Goal: Communication & Community: Answer question/provide support

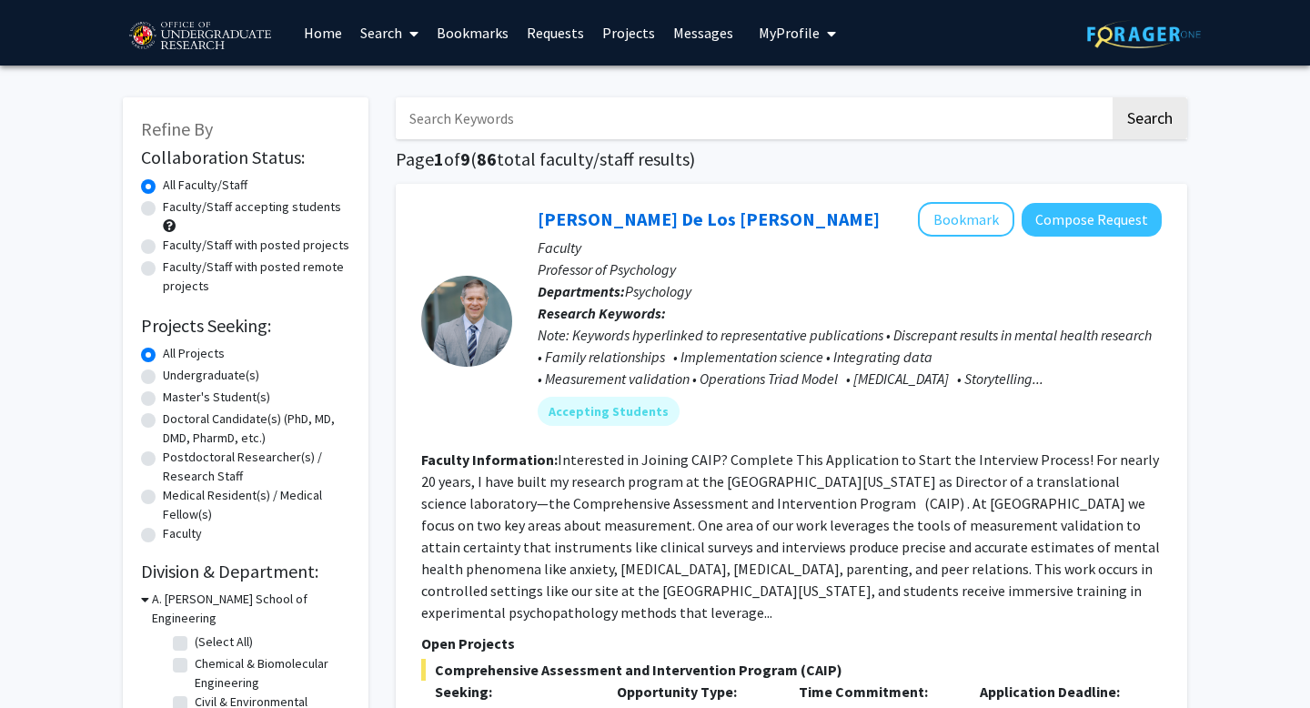
click at [562, 34] on link "Requests" at bounding box center [556, 33] width 76 height 64
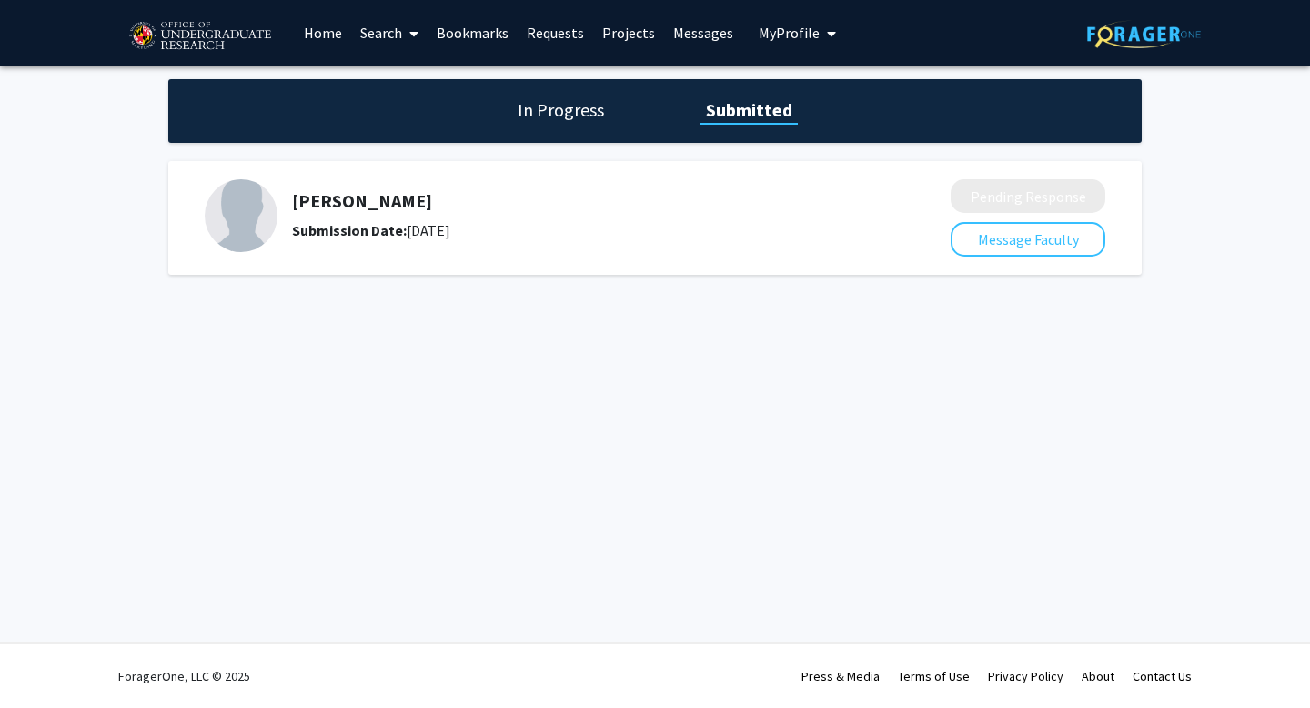
click at [692, 37] on link "Messages" at bounding box center [703, 33] width 78 height 64
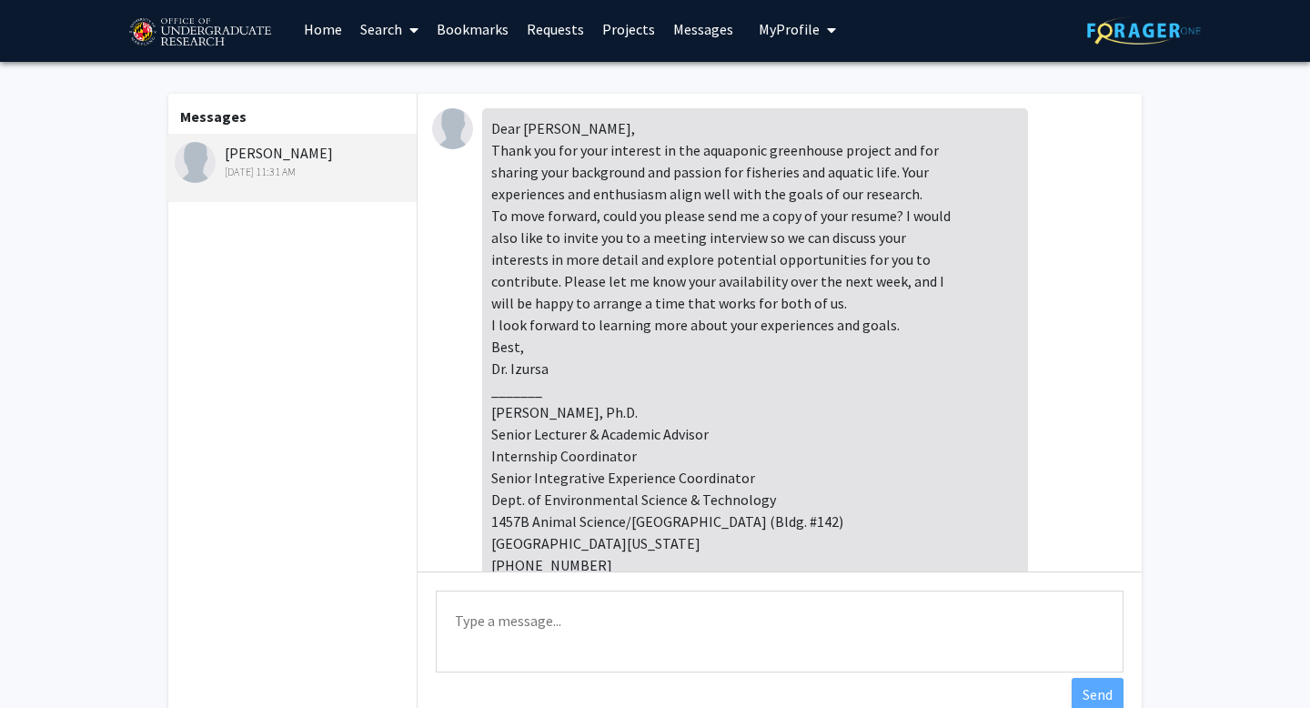
scroll to position [5, 0]
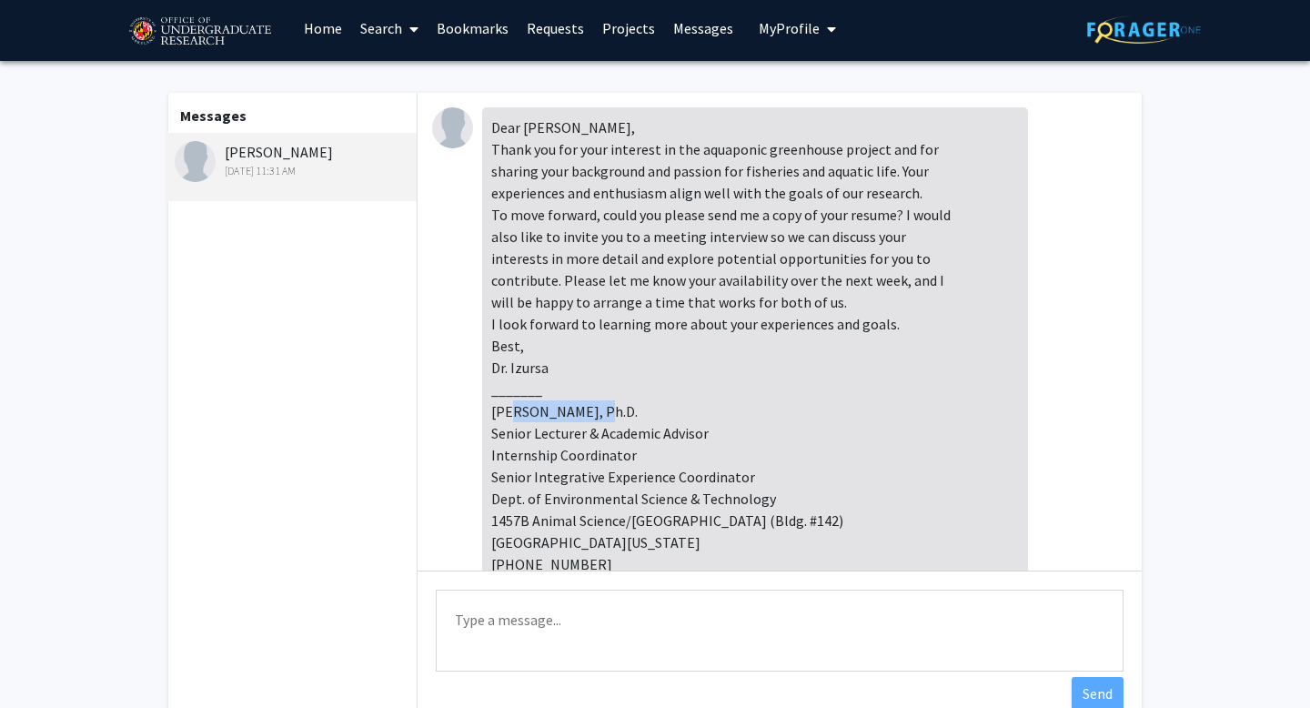
drag, startPoint x: 641, startPoint y: 411, endPoint x: 551, endPoint y: 409, distance: 90.1
click at [551, 409] on div "Dear [PERSON_NAME], Thank you for your interest in the aquaponic greenhouse pro…" at bounding box center [755, 367] width 546 height 520
click at [492, 415] on div "Dear [PERSON_NAME], Thank you for your interest in the aquaponic greenhouse pro…" at bounding box center [755, 367] width 546 height 520
drag, startPoint x: 492, startPoint y: 415, endPoint x: 618, endPoint y: 414, distance: 125.6
click at [618, 414] on div "Dear [PERSON_NAME], Thank you for your interest in the aquaponic greenhouse pro…" at bounding box center [755, 367] width 546 height 520
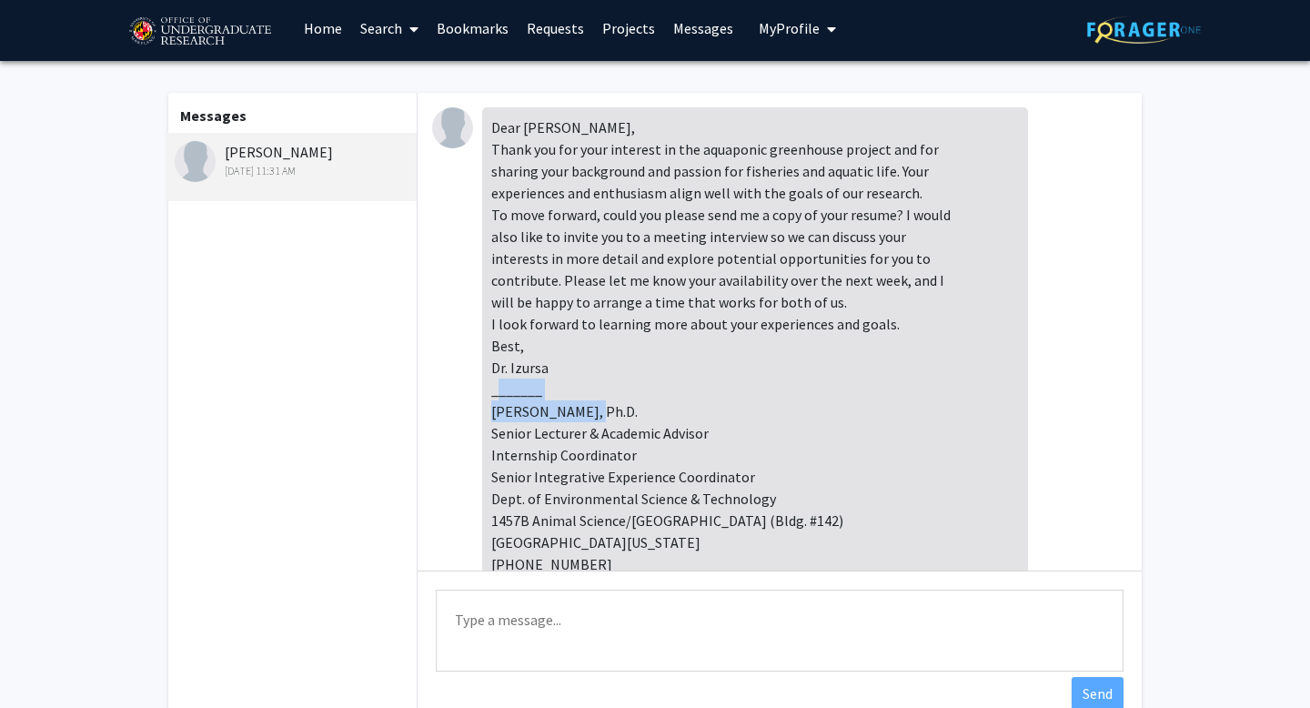
copy div "[PERSON_NAME], Ph.D"
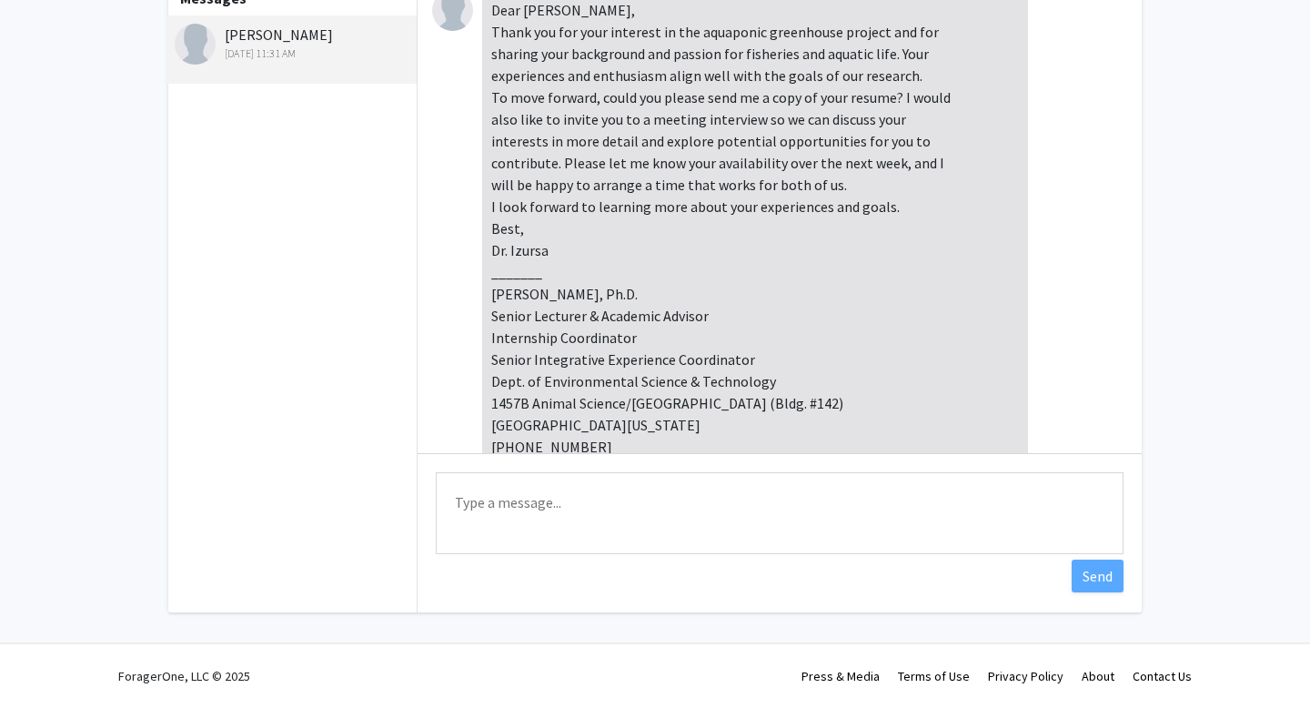
click at [531, 514] on textarea "Type a message" at bounding box center [780, 513] width 688 height 82
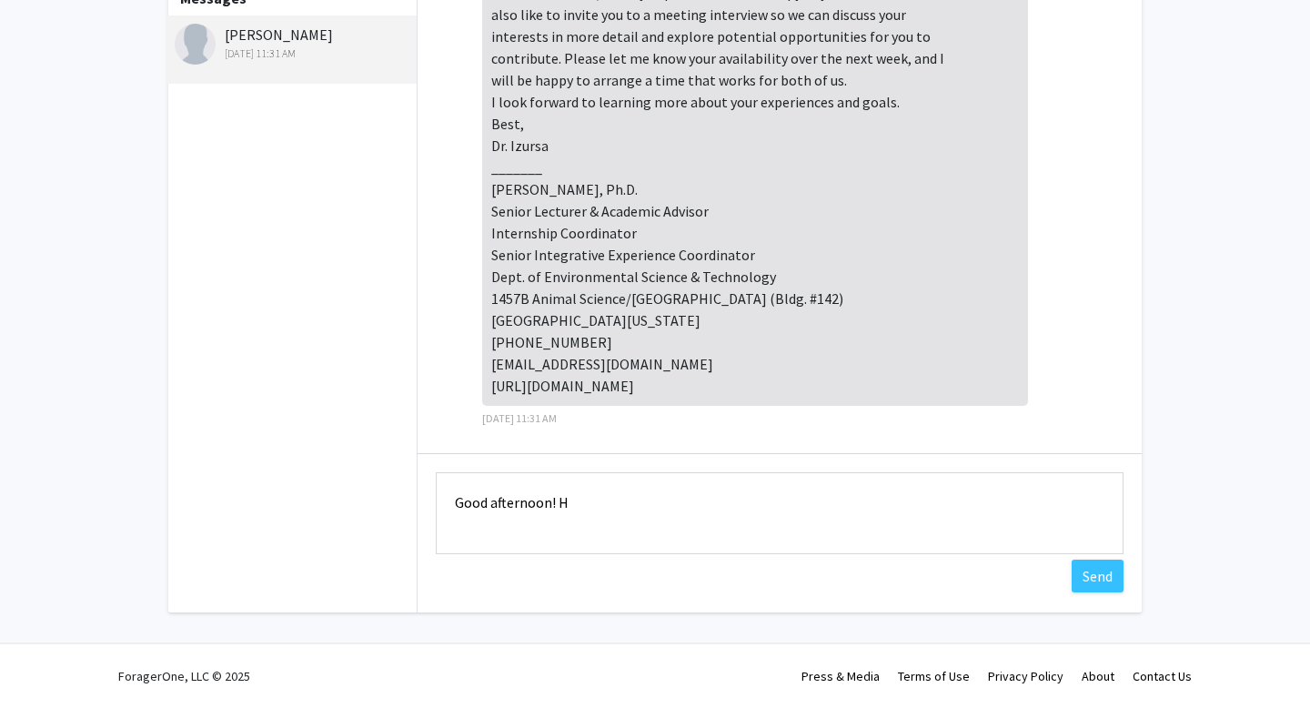
click at [589, 520] on textarea "Good afternoon! H" at bounding box center [780, 513] width 688 height 82
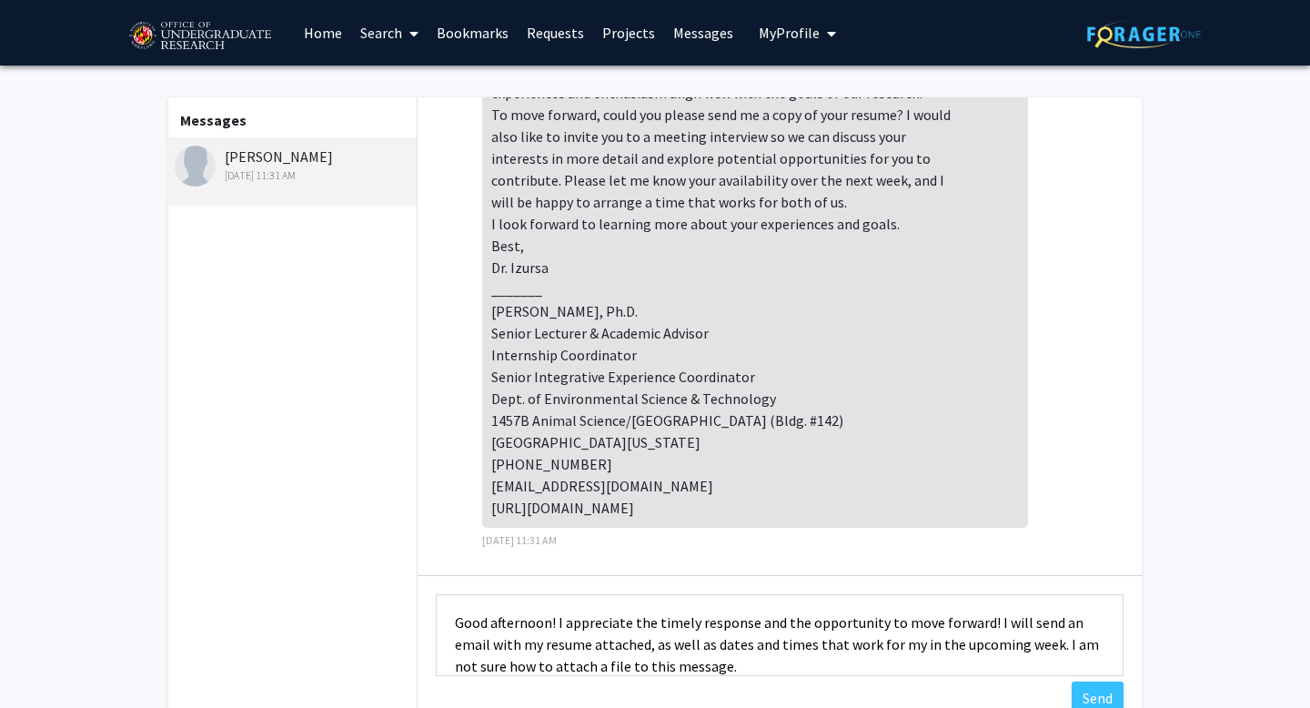
scroll to position [22, 0]
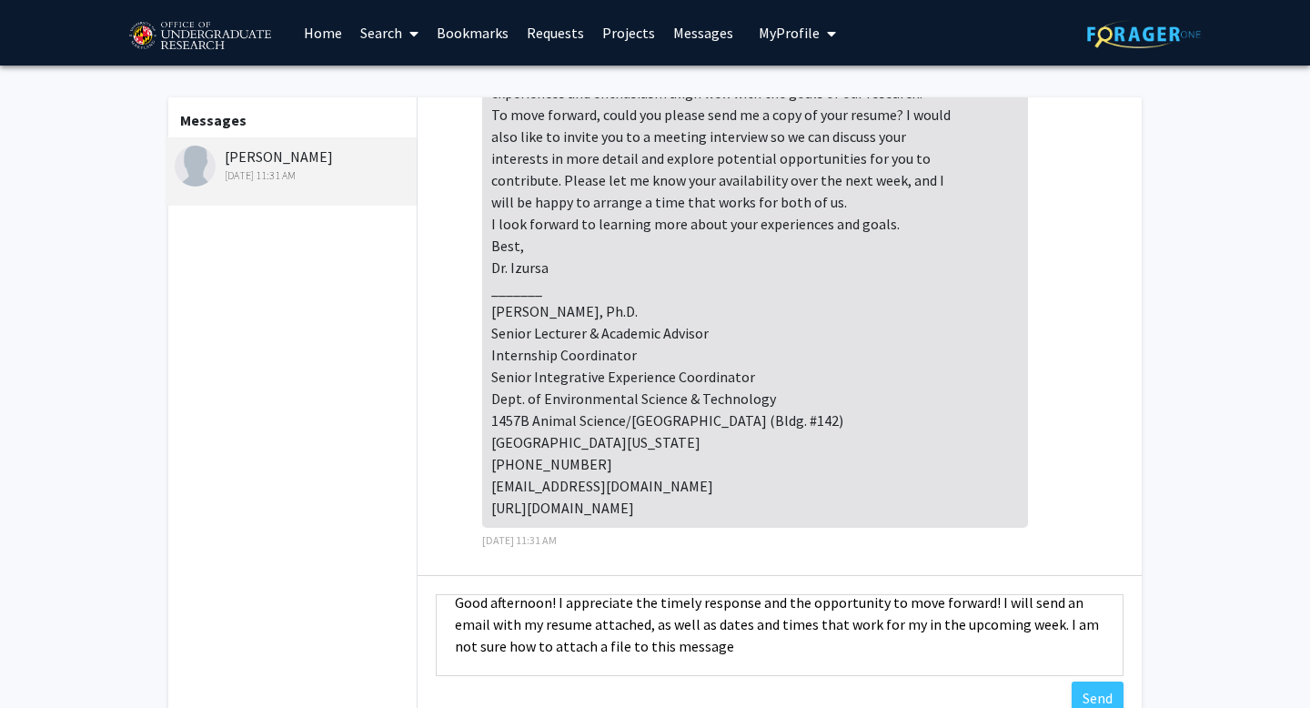
drag, startPoint x: 1017, startPoint y: 623, endPoint x: 1062, endPoint y: 651, distance: 52.3
click at [692, 600] on textarea "Good afternoon! I appreciate the timely response and the opportunity to move fo…" at bounding box center [780, 635] width 688 height 82
paste textarea "am not sure how to attach a file to this messageI"
click at [553, 600] on textarea "Good afternoon! I appreciate the timely response and the opportunity to move fo…" at bounding box center [780, 635] width 688 height 82
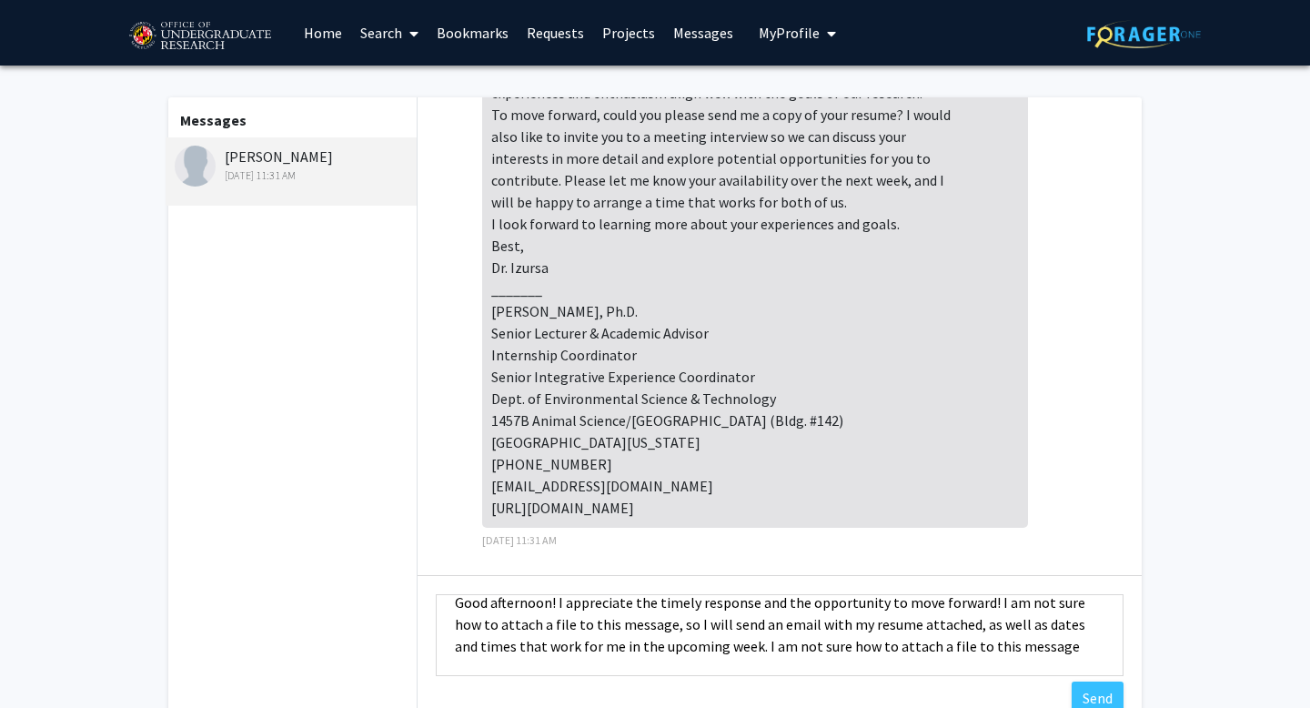
drag, startPoint x: 1031, startPoint y: 651, endPoint x: 698, endPoint y: 652, distance: 333.0
click at [692, 600] on textarea "Good afternoon! I appreciate the timely response and the opportunity to move fo…" at bounding box center [780, 635] width 688 height 82
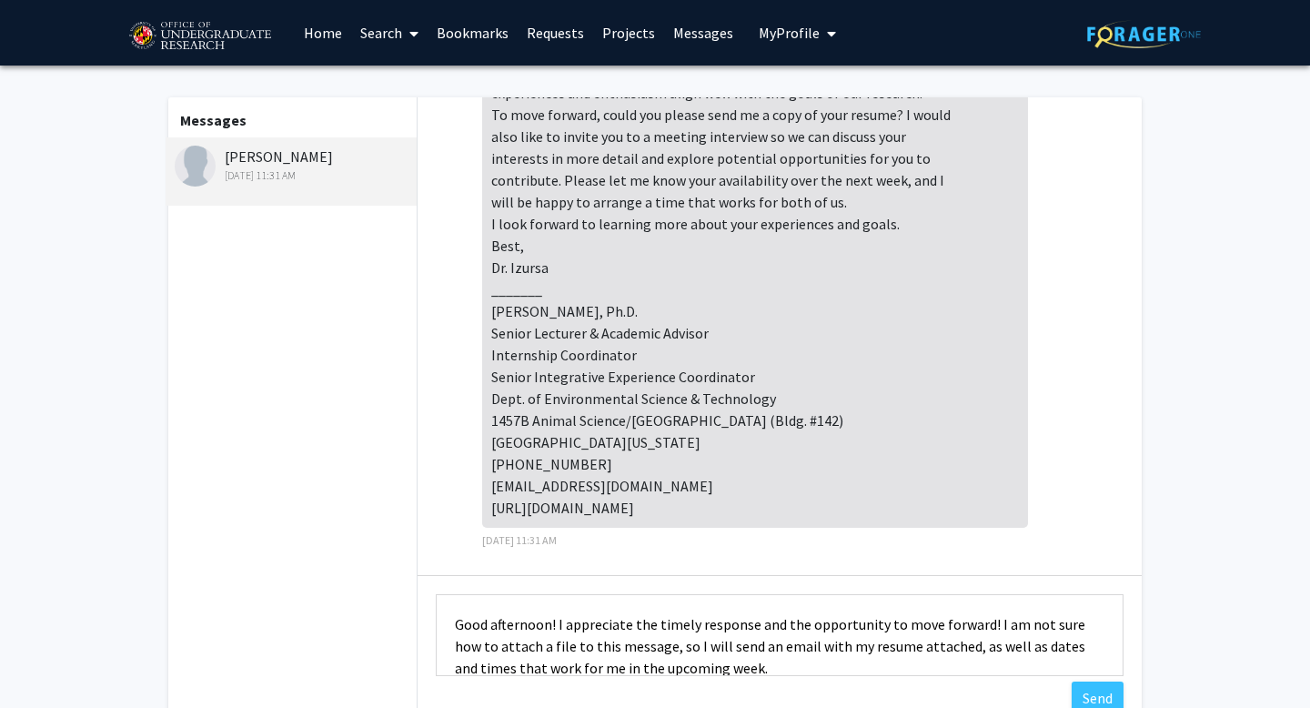
click at [692, 600] on textarea "Good afternoon! I appreciate the timely response and the opportunity to move fo…" at bounding box center [780, 635] width 688 height 82
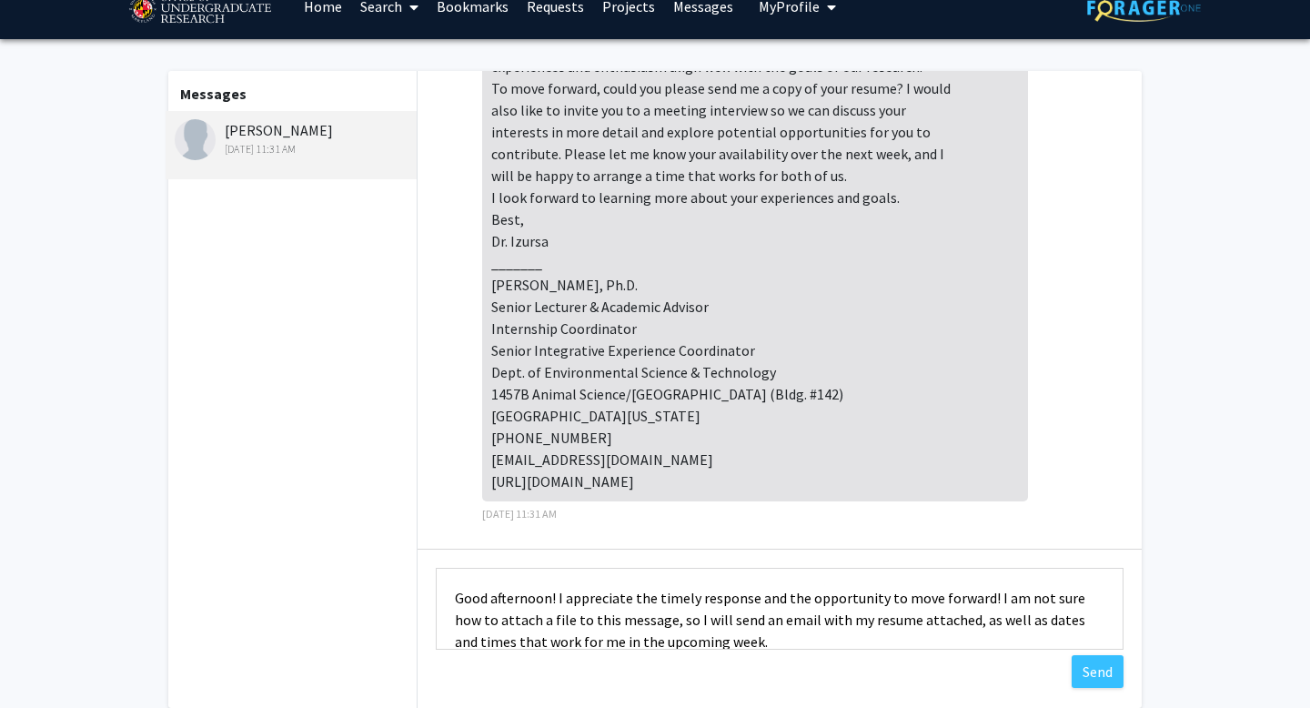
scroll to position [22, 0]
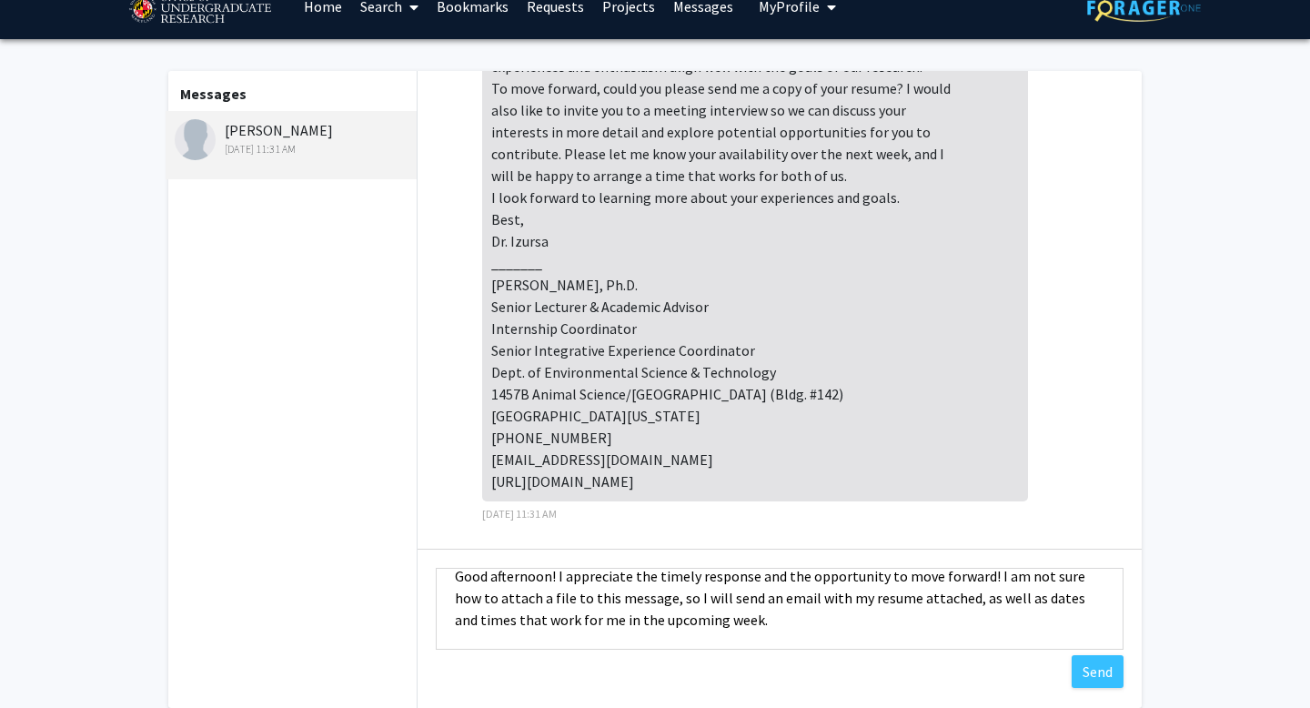
click at [692, 600] on textarea "Good afternoon! I appreciate the timely response and the opportunity to move fo…" at bounding box center [780, 609] width 688 height 82
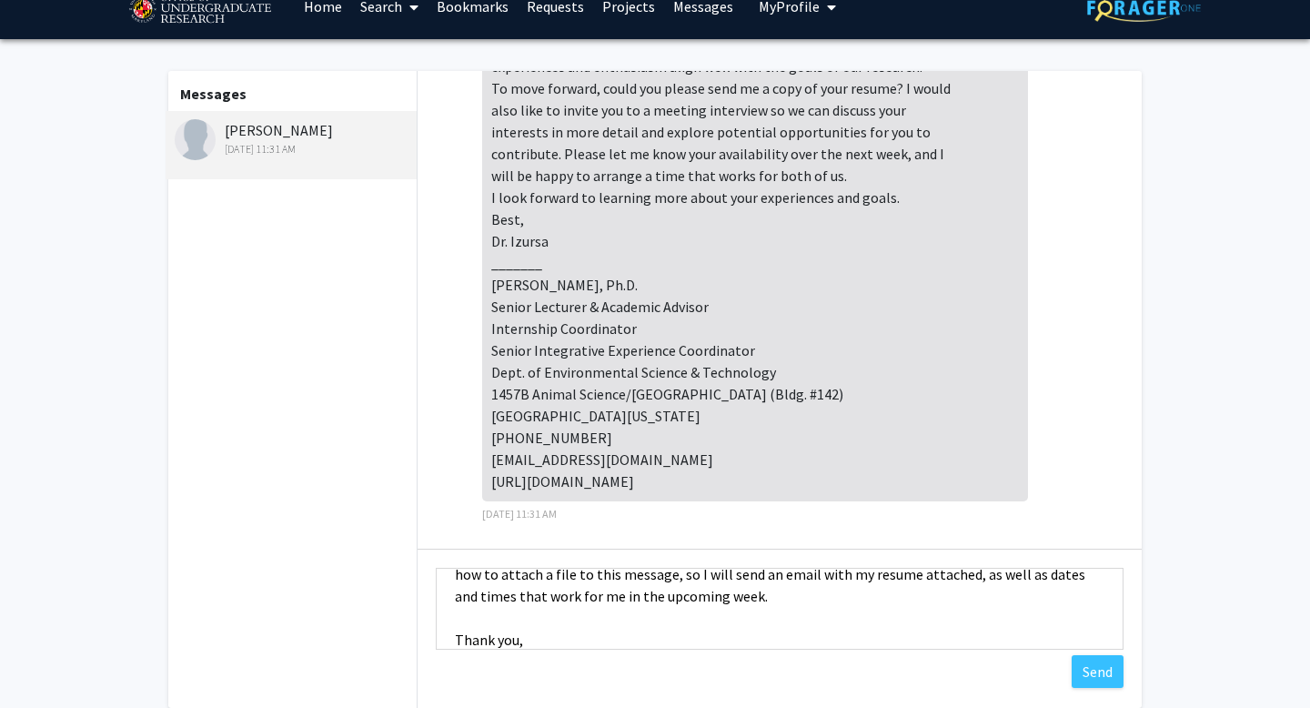
click at [452, 600] on textarea "Good afternoon! I appreciate the timely response and the opportunity to move fo…" at bounding box center [780, 609] width 688 height 82
click at [510, 600] on textarea "Good afternoon! I appreciate the timely response and the opportunity to move fo…" at bounding box center [780, 609] width 688 height 82
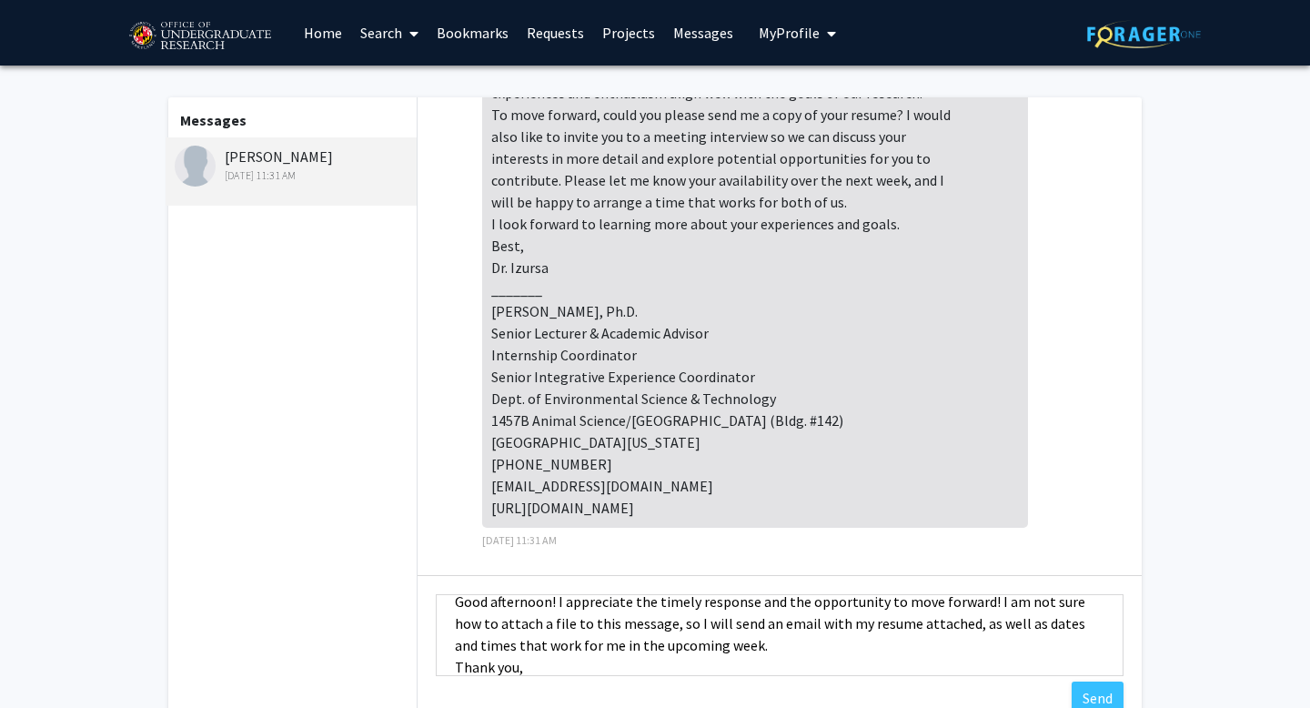
scroll to position [0, 0]
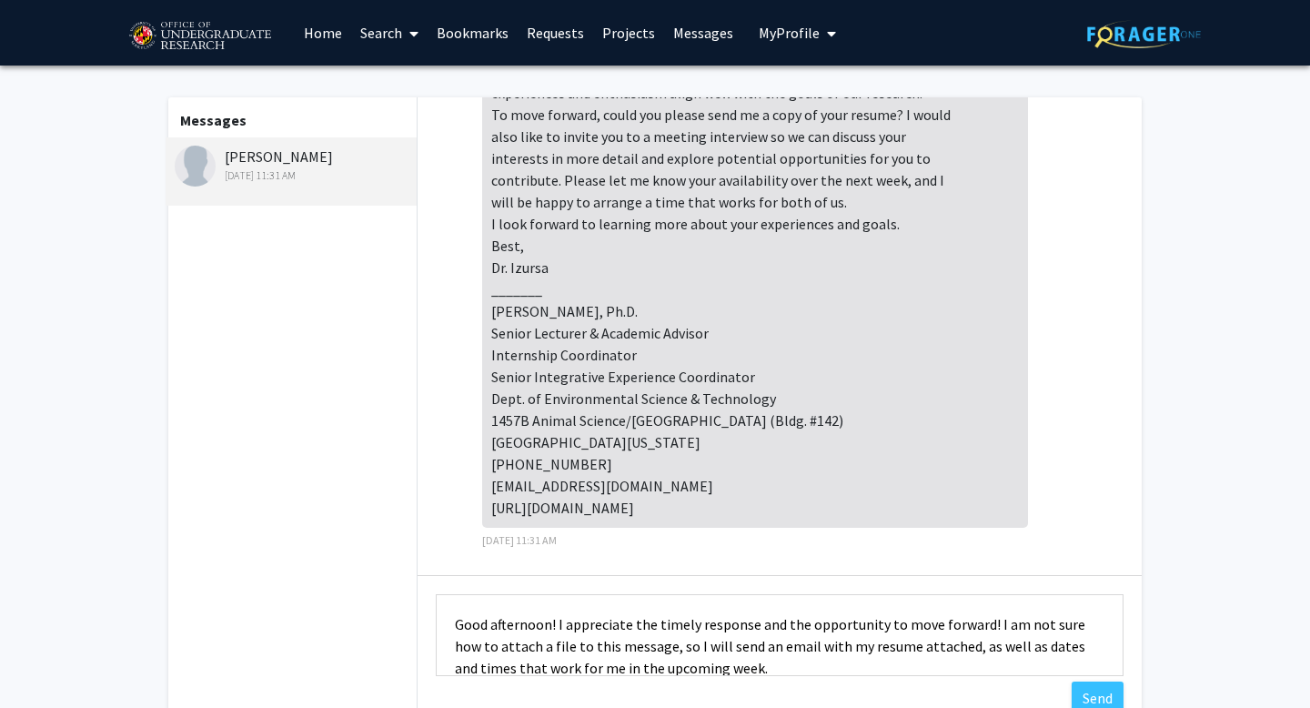
drag, startPoint x: 550, startPoint y: 653, endPoint x: 449, endPoint y: 591, distance: 118.4
click at [449, 591] on div "Type a message Good afternoon! I appreciate the timely response and the opportu…" at bounding box center [780, 637] width 724 height 125
type textarea "Good afternoon! I appreciate the timely response and the opportunity to move fo…"
click at [692, 600] on textarea "Good afternoon! I appreciate the timely response and the opportunity to move fo…" at bounding box center [780, 635] width 688 height 82
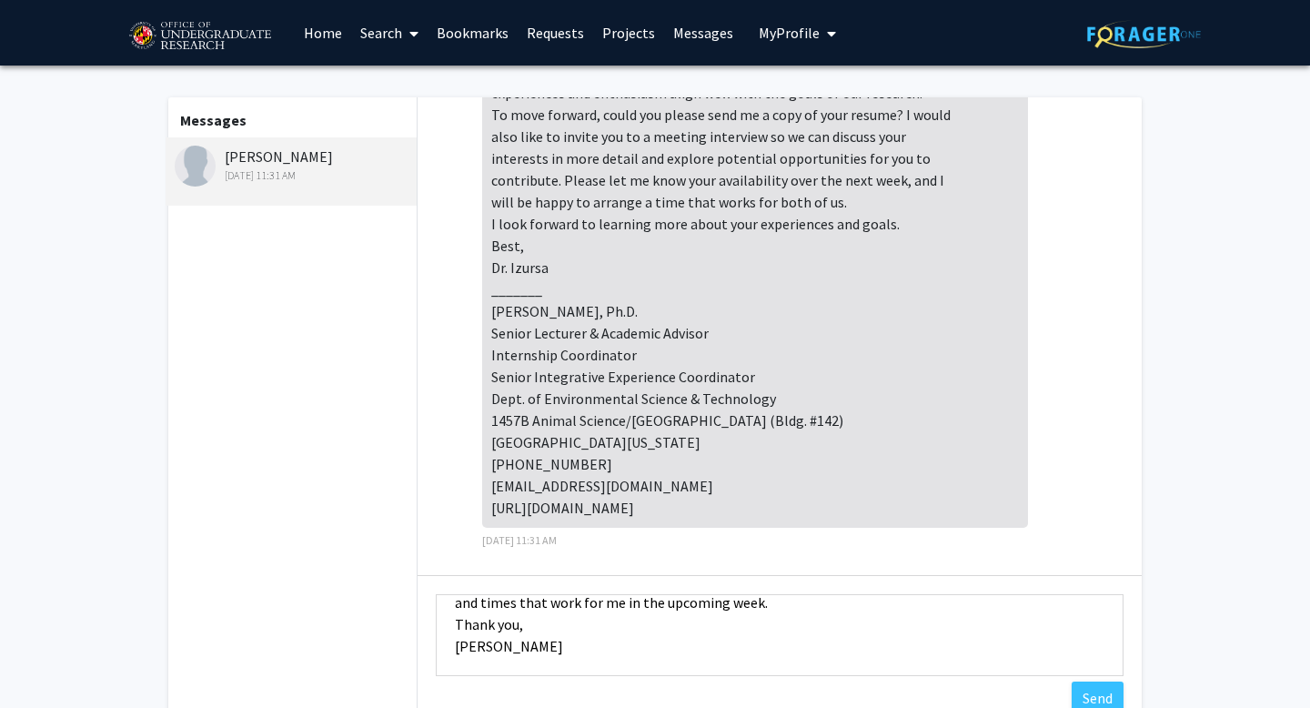
click at [622, 600] on textarea "Good afternoon! I appreciate the timely response and the opportunity to move fo…" at bounding box center [780, 635] width 688 height 82
click at [692, 600] on textarea "Good afternoon! I appreciate the timely response and the opportunity to move fo…" at bounding box center [780, 635] width 688 height 82
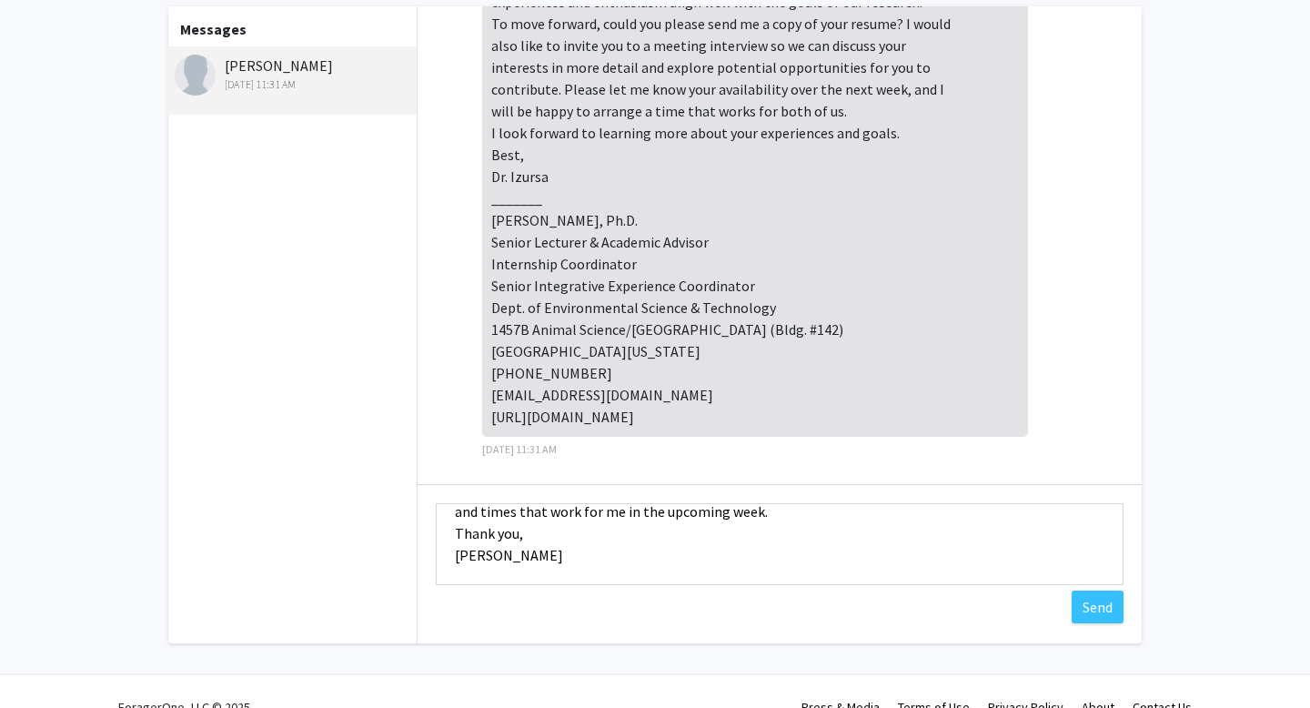
scroll to position [122, 0]
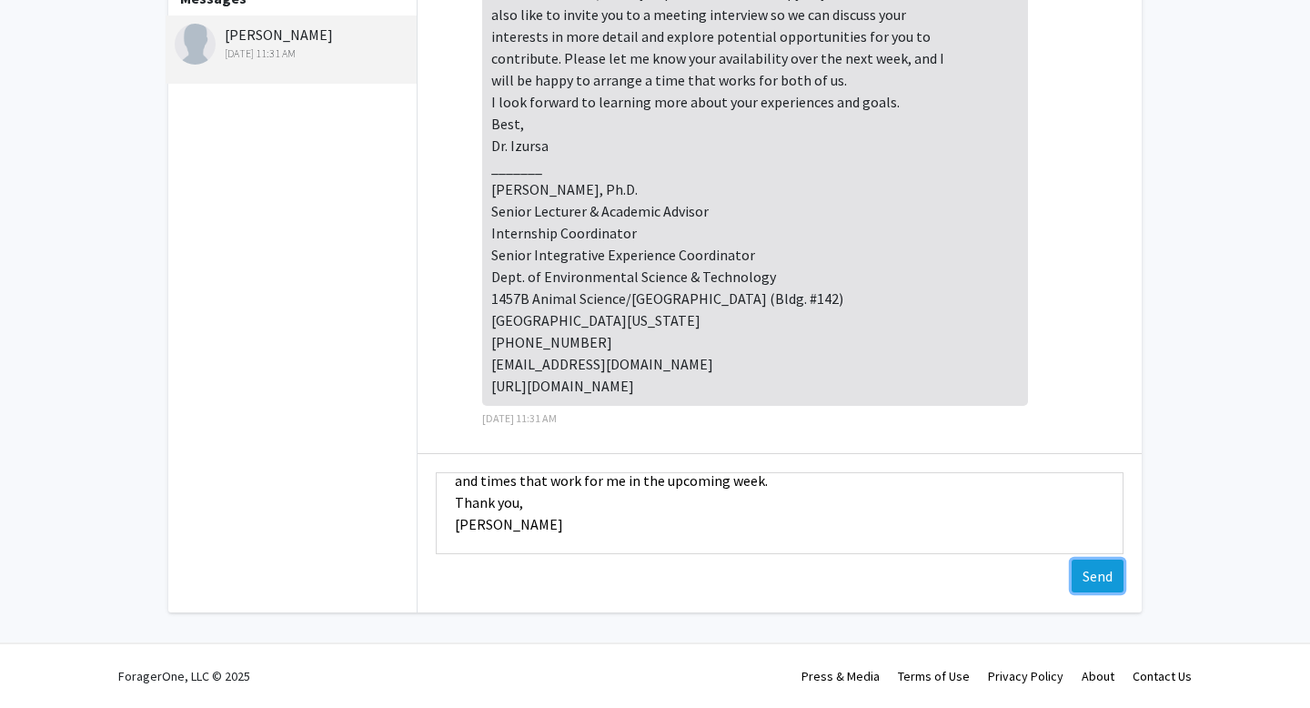
click at [692, 578] on button "Send" at bounding box center [1098, 576] width 52 height 33
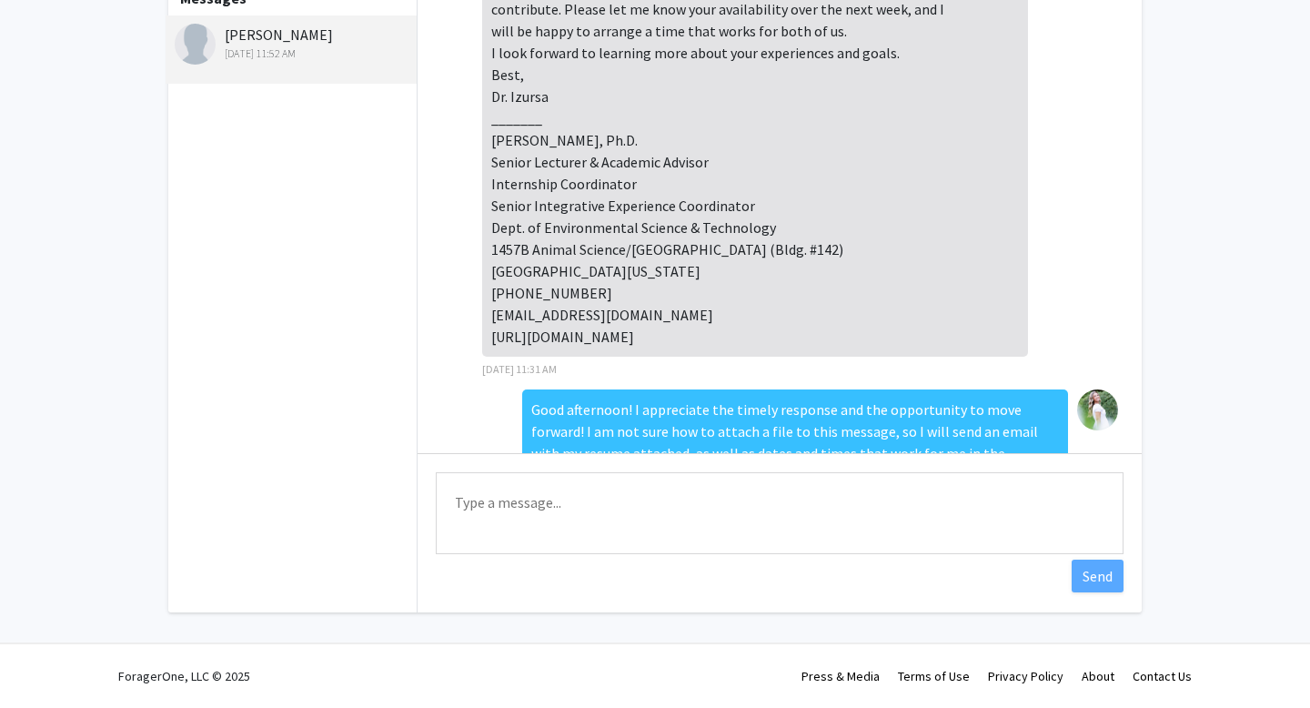
scroll to position [152, 0]
drag, startPoint x: 611, startPoint y: 332, endPoint x: 490, endPoint y: 341, distance: 122.3
click at [490, 341] on div "Dear [PERSON_NAME], Thank you for your interest in the aquaponic greenhouse pro…" at bounding box center [755, 98] width 546 height 520
copy div "[EMAIL_ADDRESS][DOMAIN_NAME]"
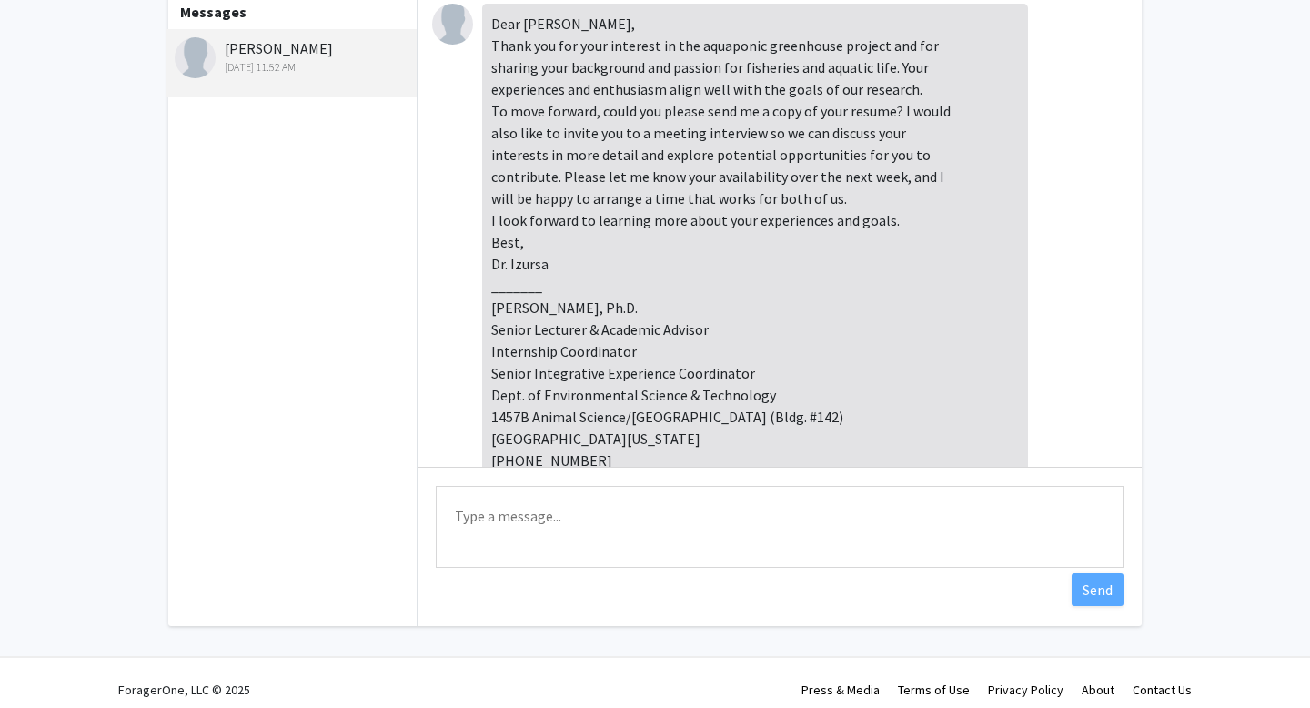
scroll to position [308, 0]
